Goal: Task Accomplishment & Management: Complete application form

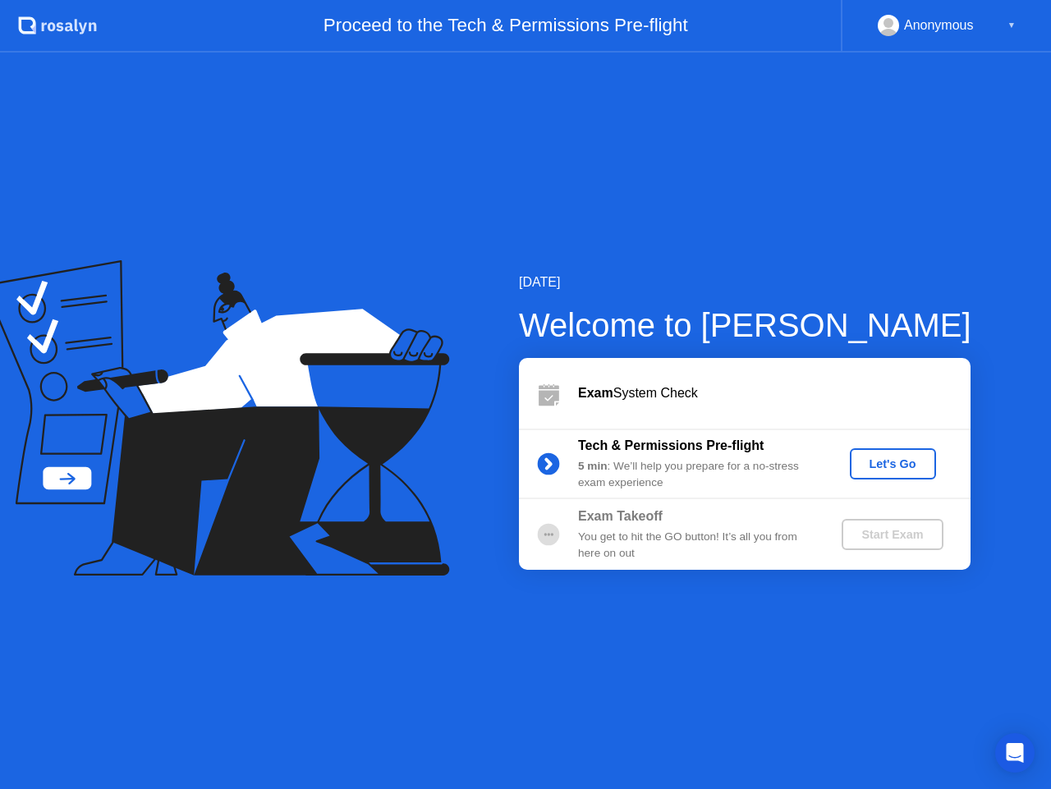
click at [870, 471] on div "Let's Go" at bounding box center [892, 463] width 73 height 13
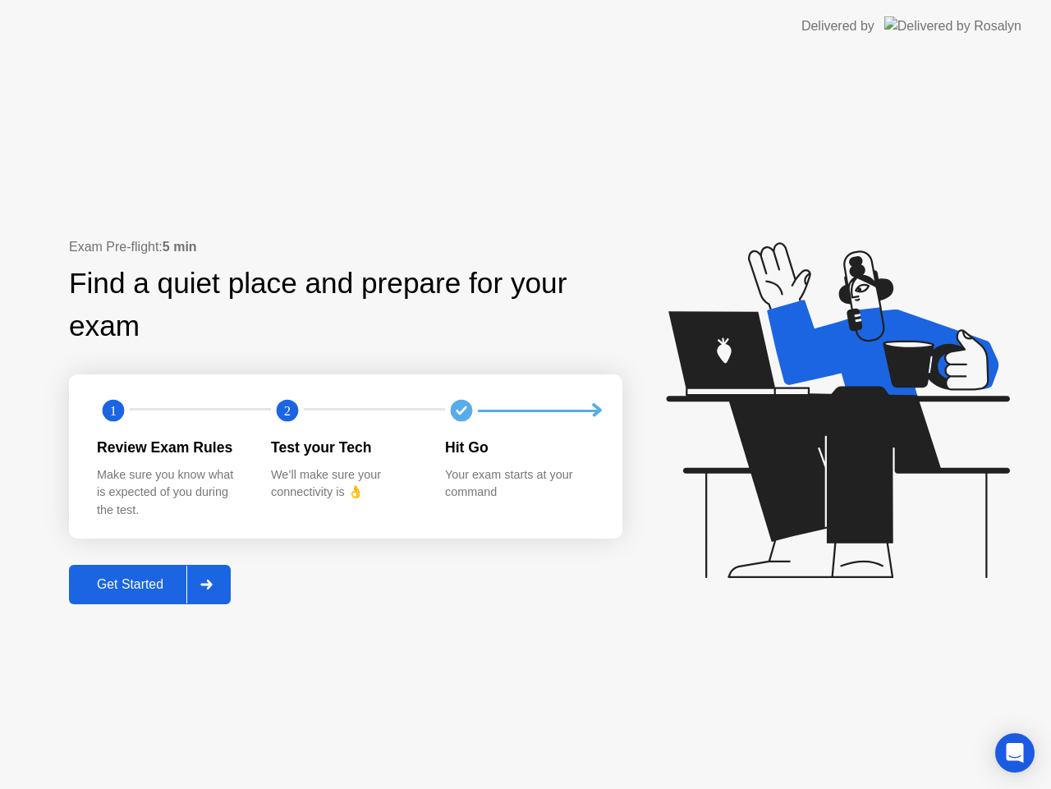
click at [215, 585] on div at bounding box center [205, 585] width 39 height 38
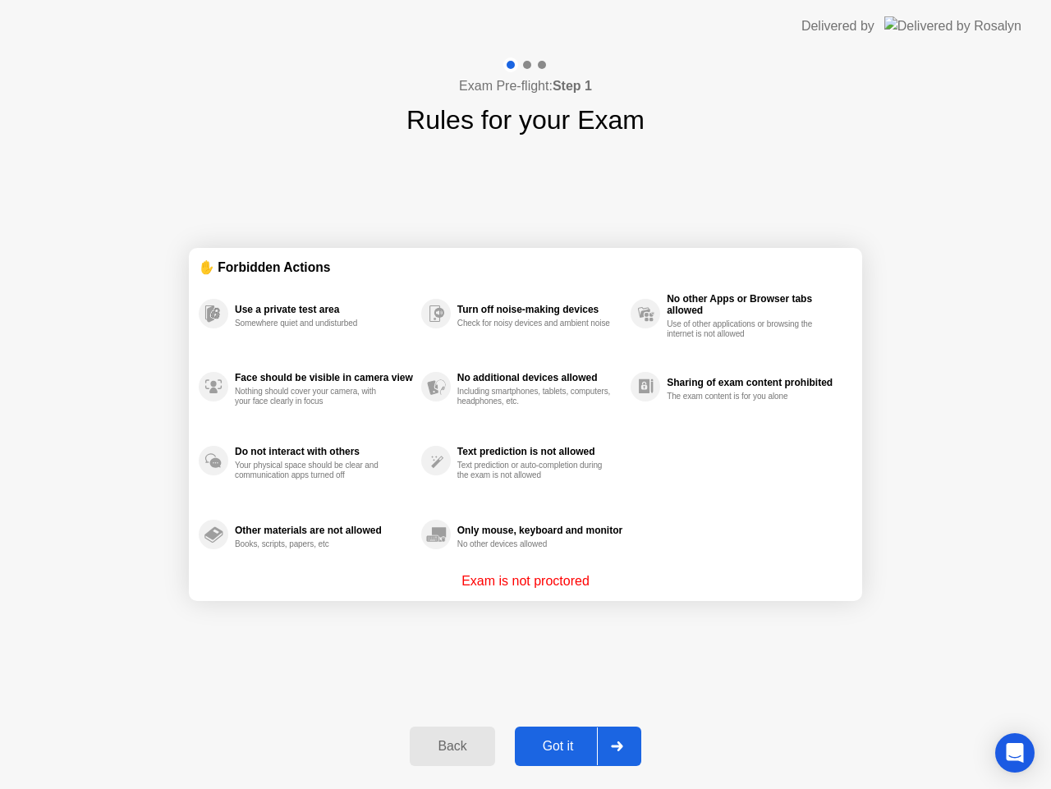
click at [612, 748] on icon at bounding box center [617, 747] width 12 height 10
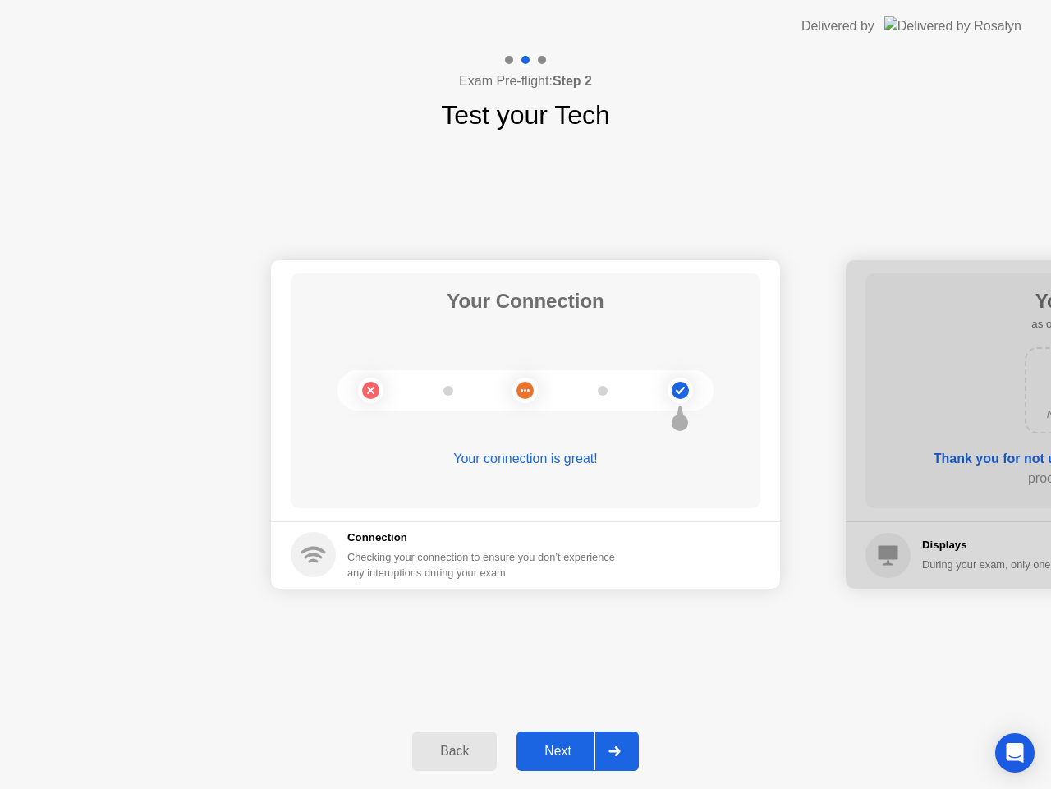
click at [631, 749] on div at bounding box center [614, 751] width 39 height 38
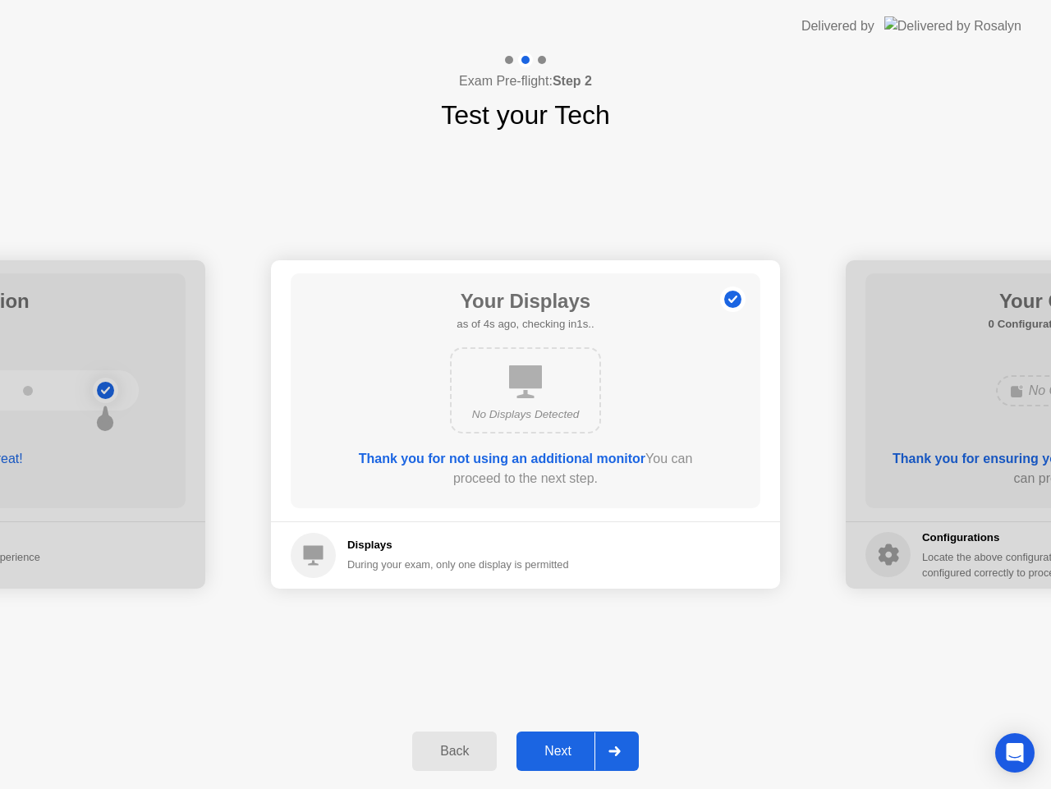
click at [618, 760] on div at bounding box center [614, 751] width 39 height 38
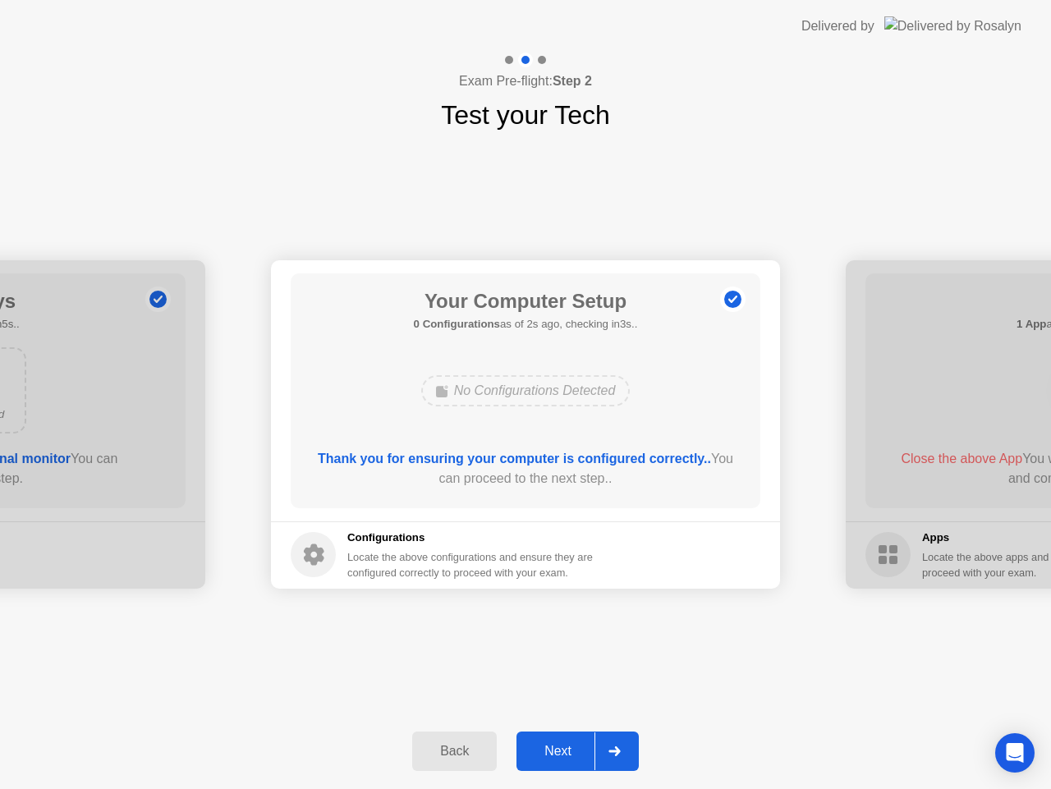
click at [620, 758] on div at bounding box center [614, 751] width 39 height 38
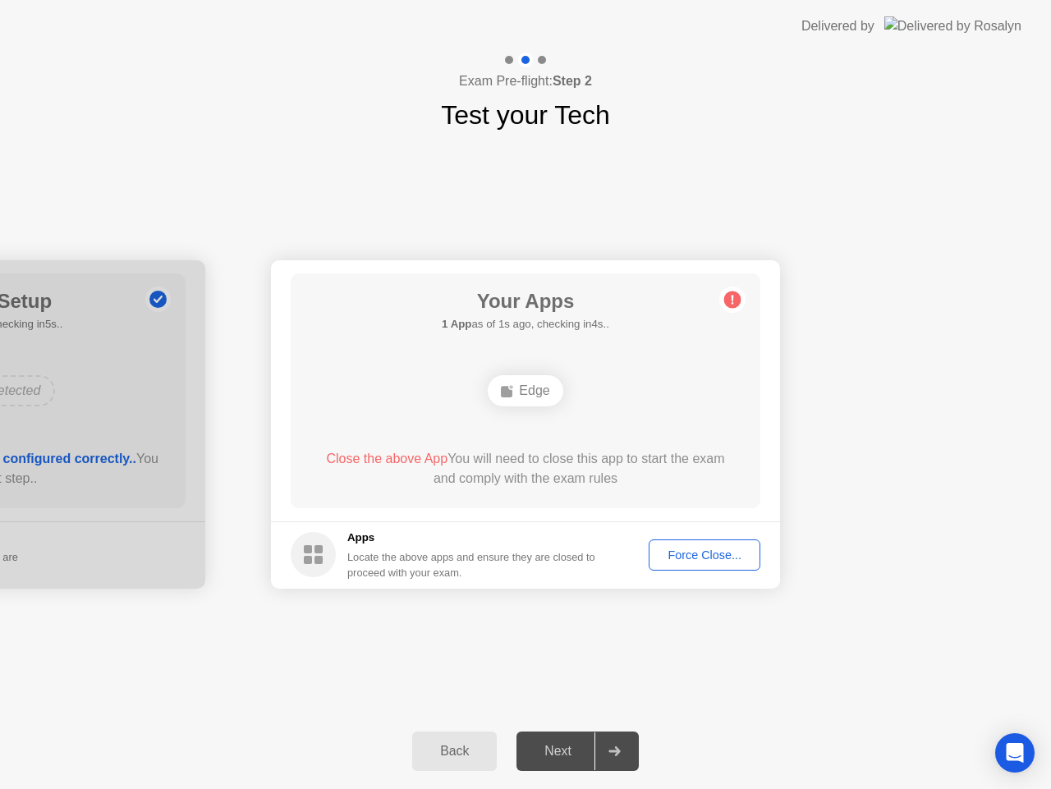
click at [696, 560] on div "Force Close..." at bounding box center [704, 555] width 100 height 13
click at [810, 698] on div "Your Connection Your connection is great! Connection Checking your connection t…" at bounding box center [525, 424] width 1051 height 579
click at [703, 562] on div "Force Close..." at bounding box center [704, 555] width 100 height 13
drag, startPoint x: 592, startPoint y: 498, endPoint x: 599, endPoint y: 527, distance: 29.5
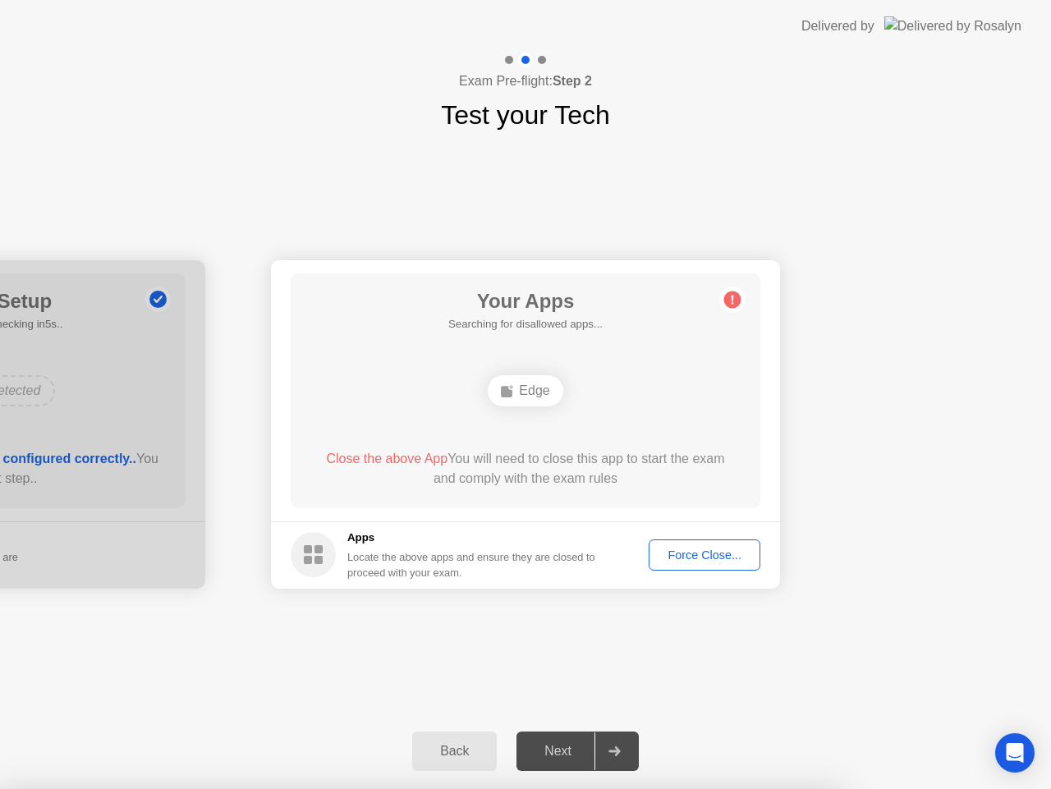
click at [457, 752] on div "Back" at bounding box center [454, 751] width 75 height 15
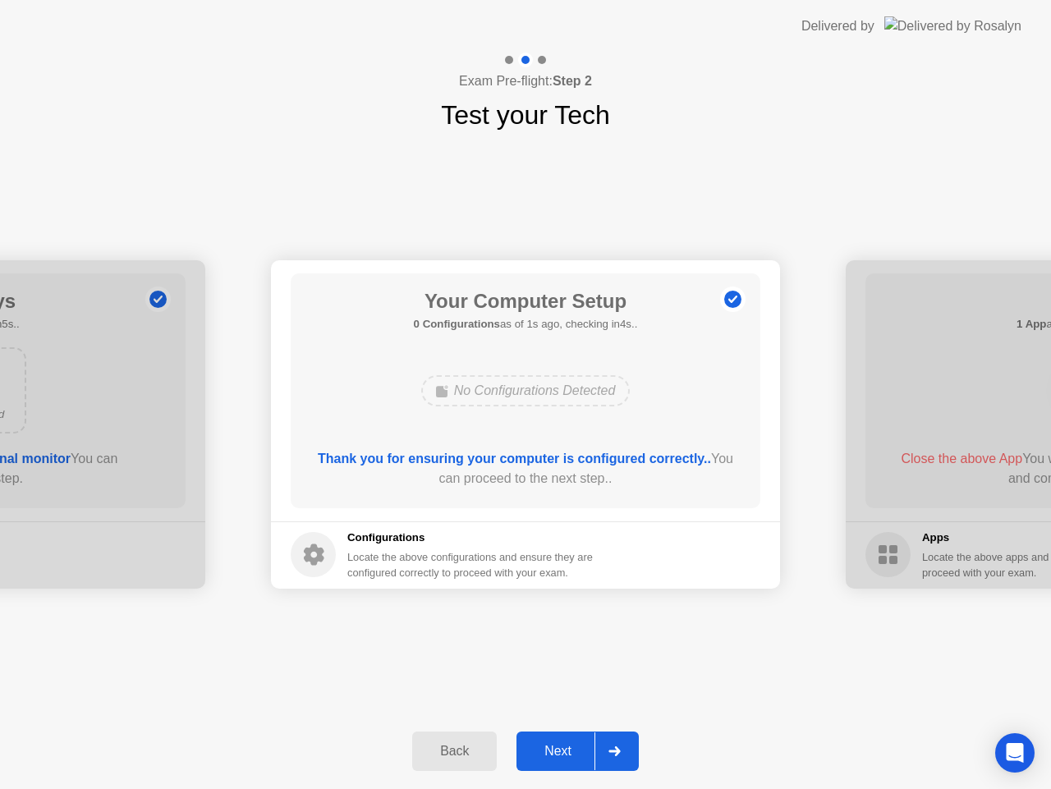
drag, startPoint x: 613, startPoint y: 757, endPoint x: 628, endPoint y: 758, distance: 15.6
click at [617, 755] on div at bounding box center [614, 751] width 39 height 38
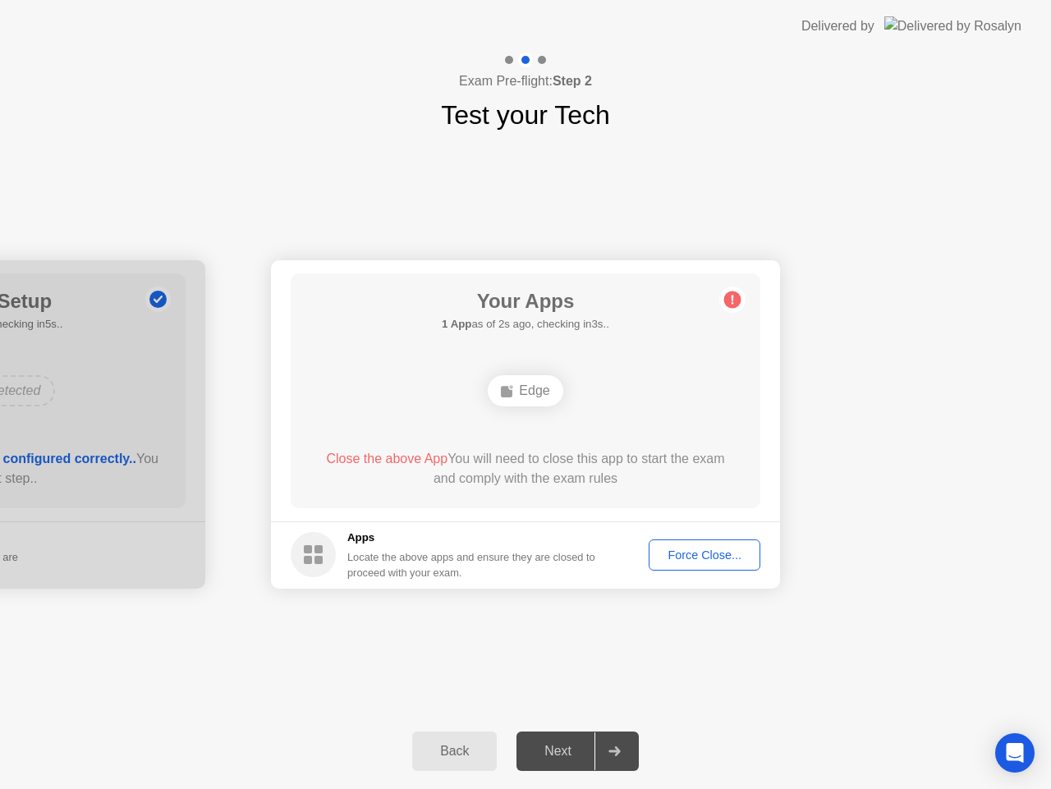
click at [551, 753] on div "Next" at bounding box center [557, 751] width 73 height 15
click at [645, 761] on div "Back Next" at bounding box center [525, 752] width 1051 height 76
click at [615, 753] on icon at bounding box center [614, 751] width 12 height 10
click at [313, 562] on circle at bounding box center [313, 554] width 45 height 45
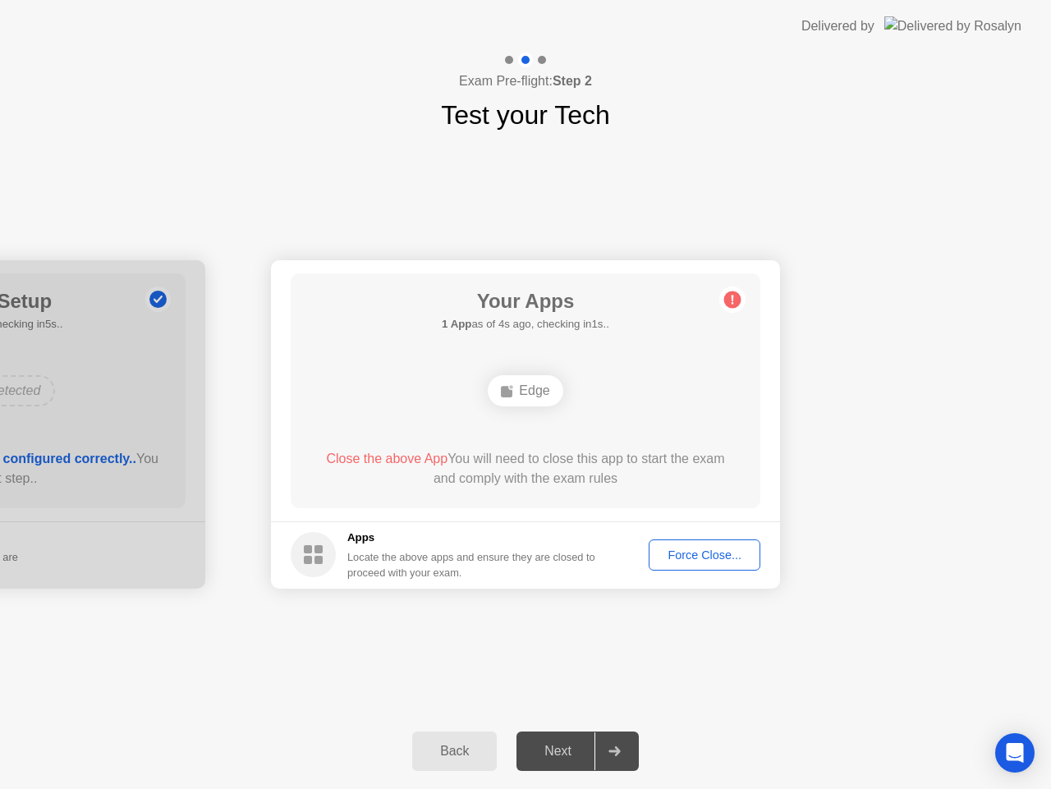
click at [708, 567] on button "Force Close..." at bounding box center [705, 555] width 112 height 31
drag, startPoint x: 601, startPoint y: 480, endPoint x: 604, endPoint y: 540, distance: 60.0
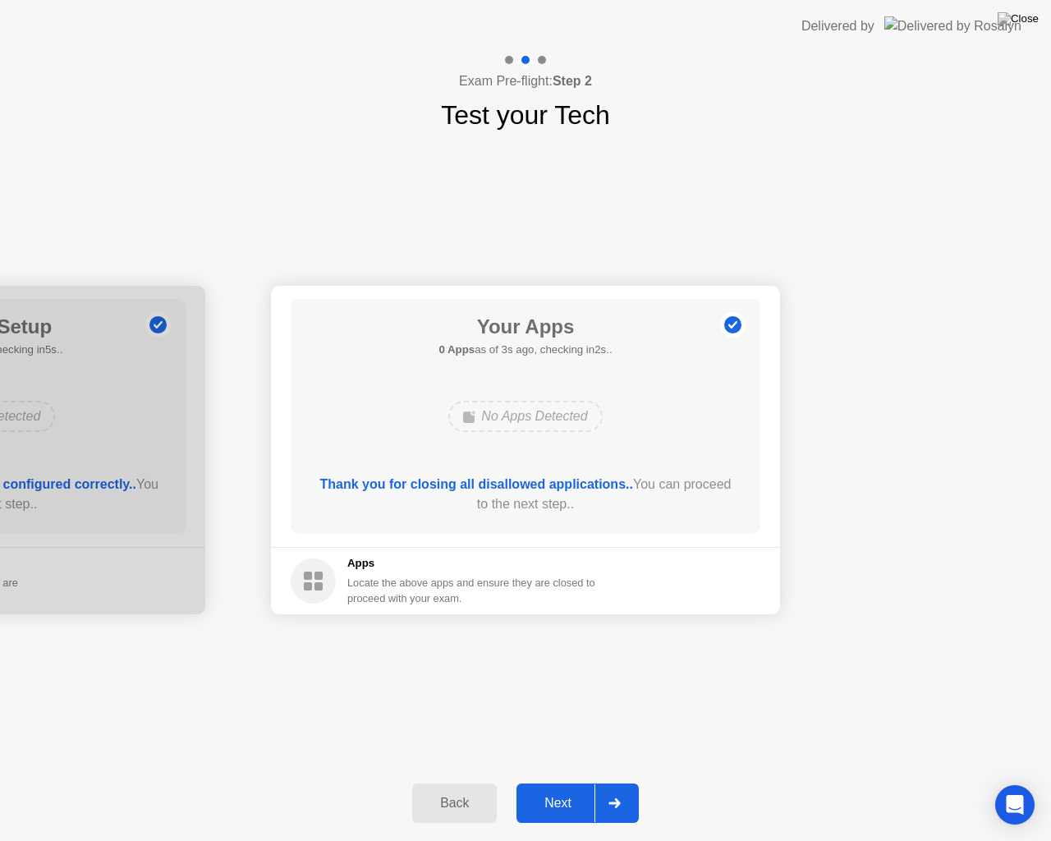
click at [624, 788] on div at bounding box center [614, 803] width 39 height 38
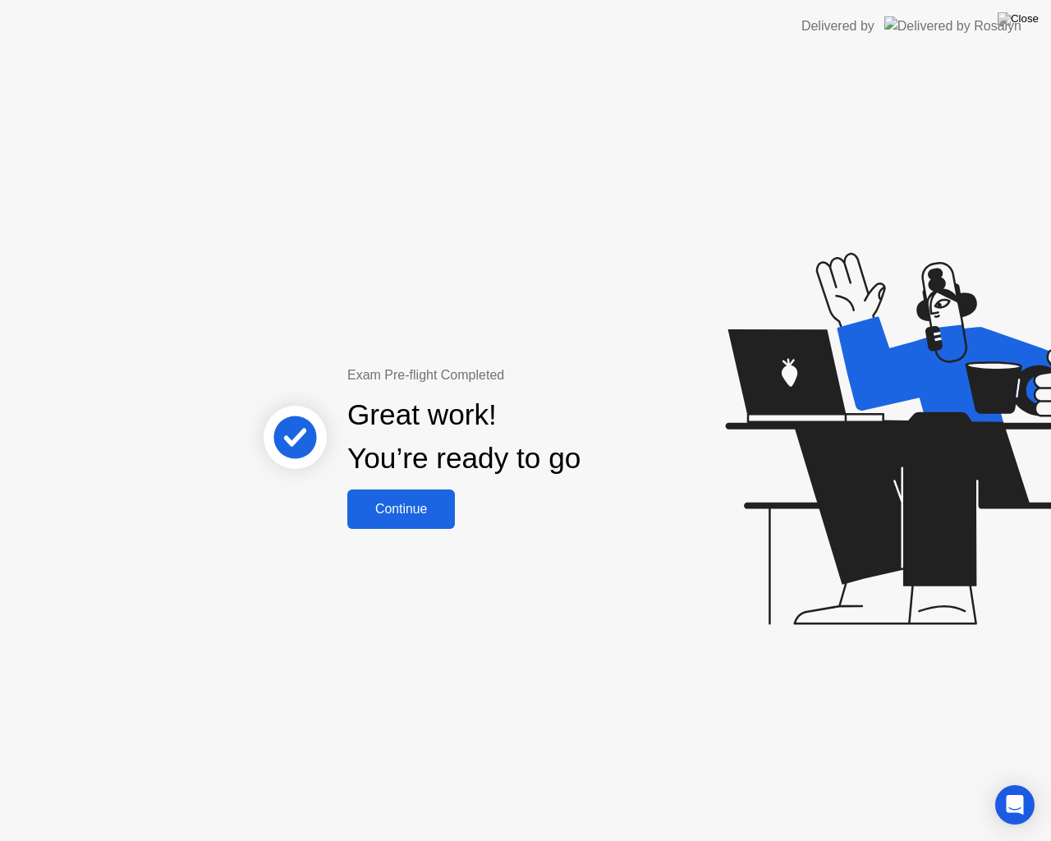
click at [427, 515] on div "Continue" at bounding box center [401, 509] width 98 height 15
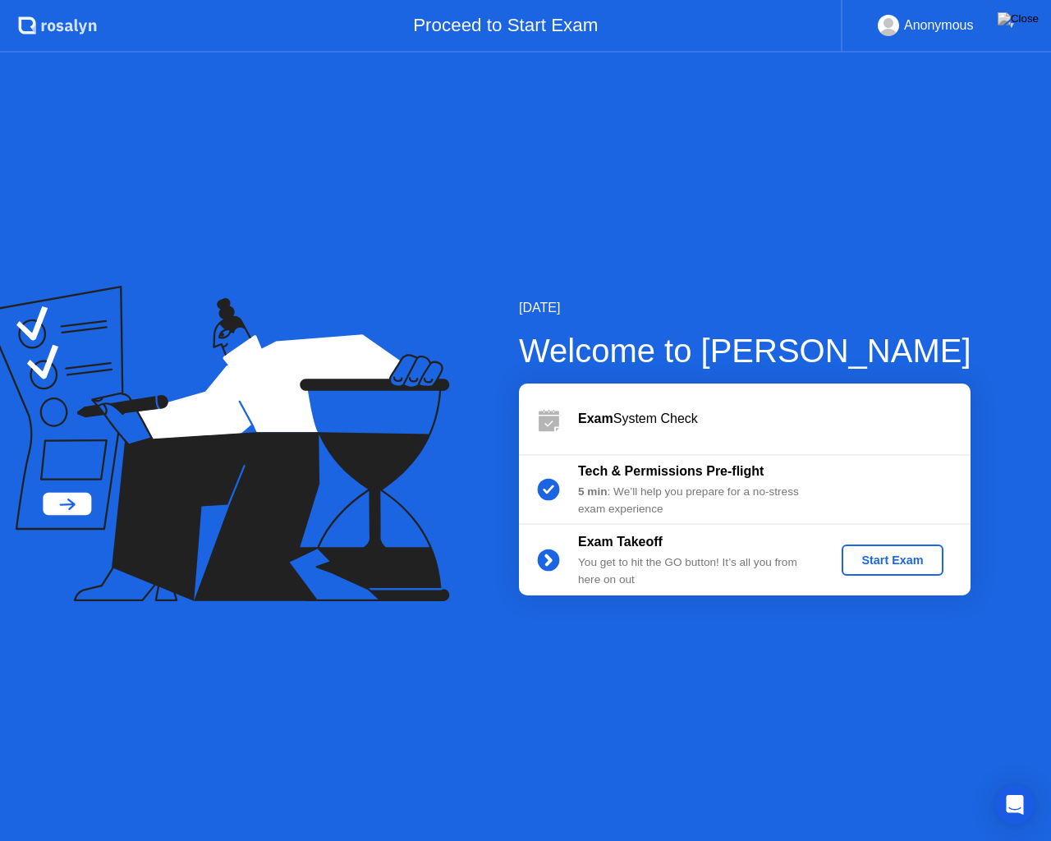
click at [880, 565] on div "Start Exam" at bounding box center [892, 559] width 88 height 13
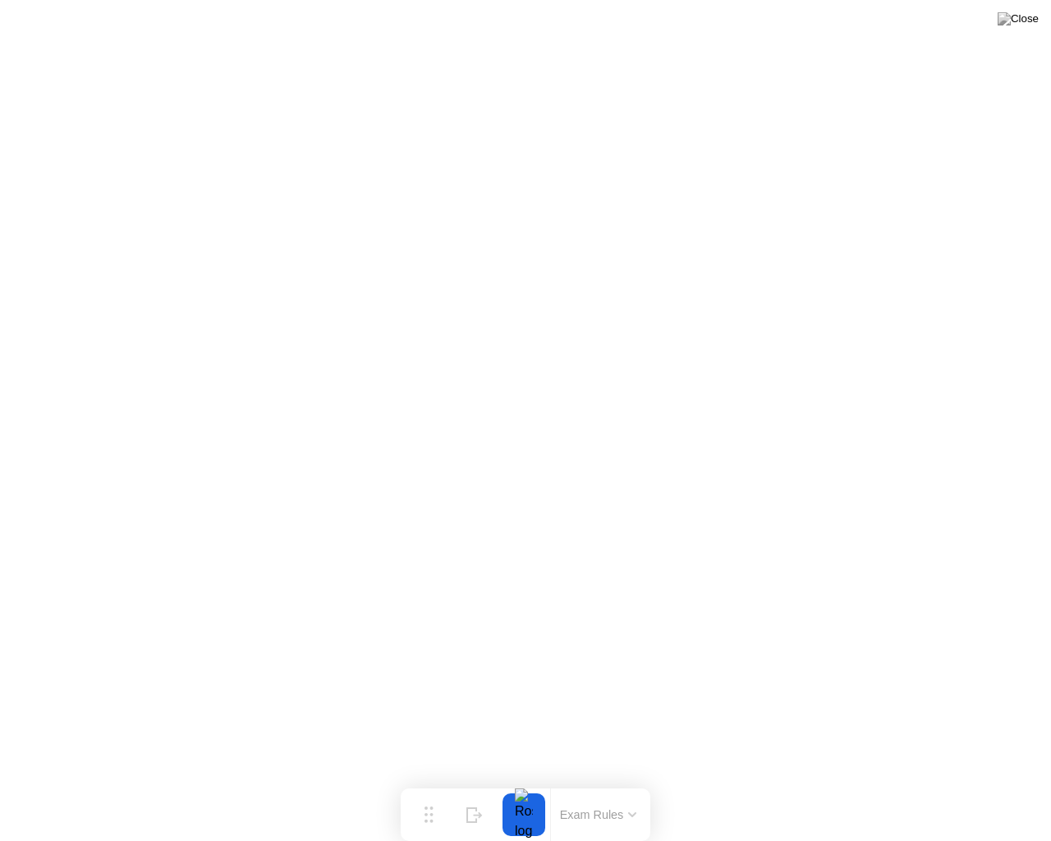
click at [606, 788] on button "Exam Rules" at bounding box center [598, 814] width 87 height 15
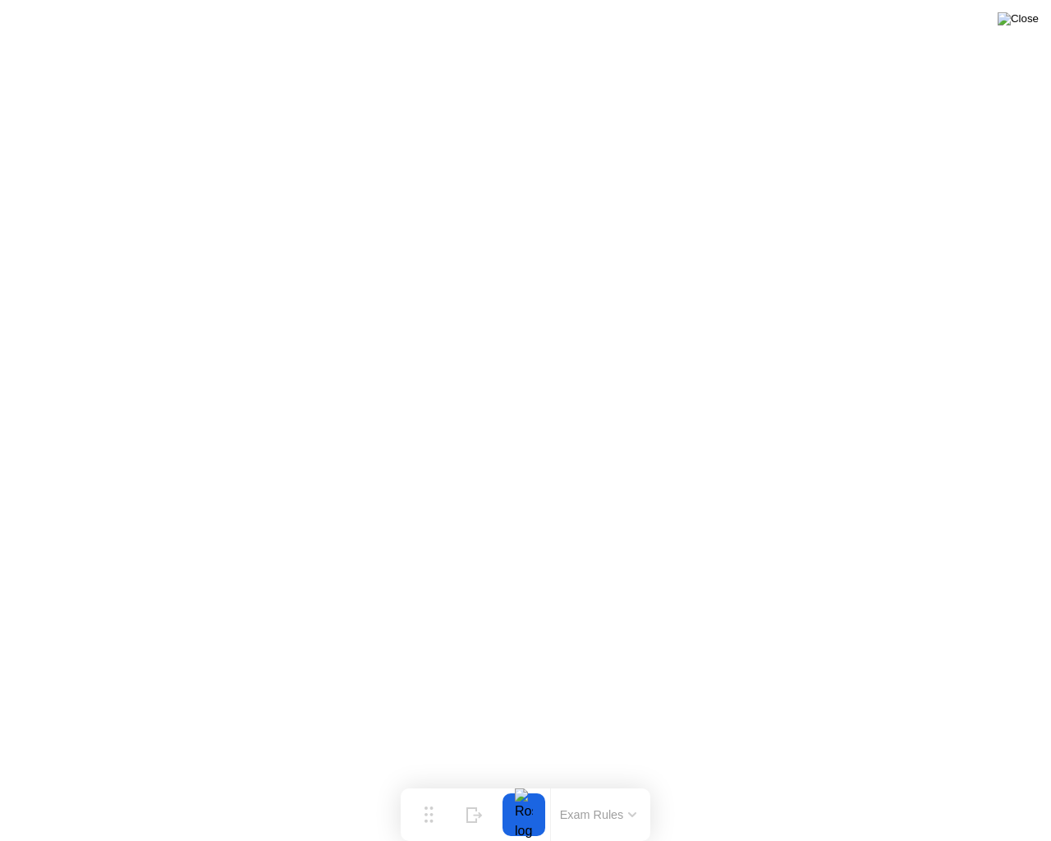
drag, startPoint x: 1026, startPoint y: 29, endPoint x: 1017, endPoint y: 30, distance: 9.2
click at [1026, 25] on img at bounding box center [1018, 18] width 41 height 13
click at [1035, 30] on button at bounding box center [1018, 18] width 49 height 21
